Goal: Information Seeking & Learning: Learn about a topic

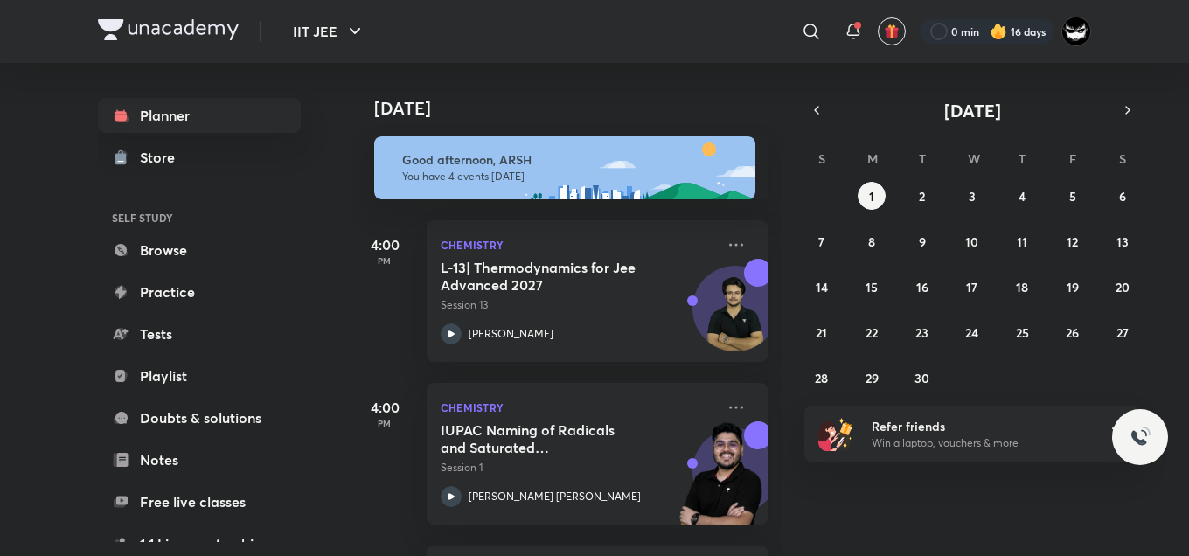
click at [1025, 514] on div "[DATE] Good afternoon, ARSH You have 4 events [DATE] 4:00 PM Chemistry L-13| Th…" at bounding box center [768, 309] width 836 height 493
click at [924, 527] on div "[DATE] Good afternoon, ARSH You have 4 events [DATE] 4:00 PM Chemistry L-13| Th…" at bounding box center [768, 309] width 836 height 493
click at [646, 80] on div "[DATE]" at bounding box center [567, 91] width 435 height 56
click at [1187, 85] on div "IIT JEE ​ 0 min 16 days Planner Store SELF STUDY Browse Practice Tests Playlist…" at bounding box center [594, 278] width 1189 height 556
click at [932, 502] on div "[DATE] Good afternoon, ARSH You have 4 events [DATE] 4:00 PM Chemistry L-13| Th…" at bounding box center [768, 309] width 836 height 493
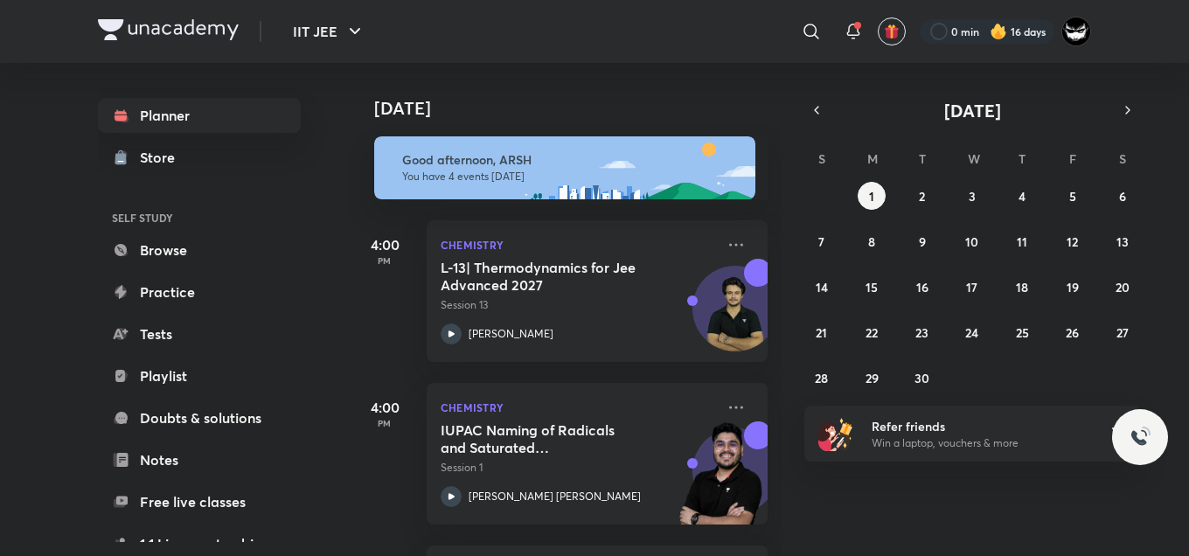
click at [987, 491] on div "[DATE] Good afternoon, ARSH You have 4 events [DATE] 4:00 PM Chemistry L-13| Th…" at bounding box center [768, 309] width 836 height 493
click at [1187, 134] on div "IIT JEE ​ 0 min 16 days Planner Store SELF STUDY Browse Practice Tests Playlist…" at bounding box center [594, 278] width 1189 height 556
click at [714, 232] on div "Chemistry L-13| Thermodynamics for Jee Advanced 2027 Session 13 [PERSON_NAME]" at bounding box center [597, 291] width 341 height 142
click at [725, 240] on icon at bounding box center [735, 244] width 21 height 21
click at [725, 241] on icon at bounding box center [735, 244] width 21 height 21
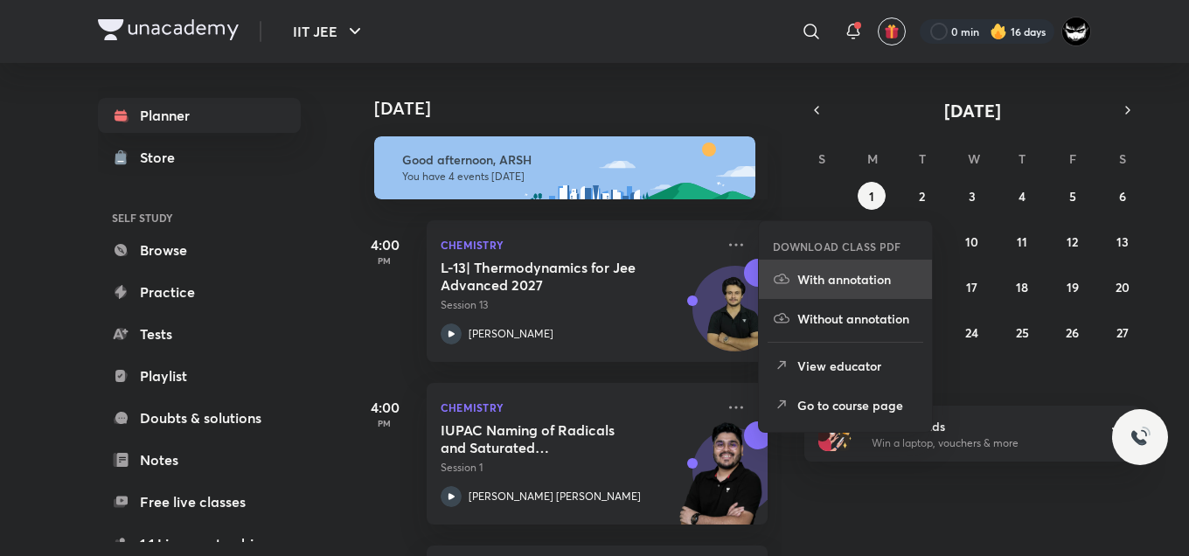
click at [829, 270] on p "With annotation" at bounding box center [857, 279] width 121 height 18
